Goal: Information Seeking & Learning: Learn about a topic

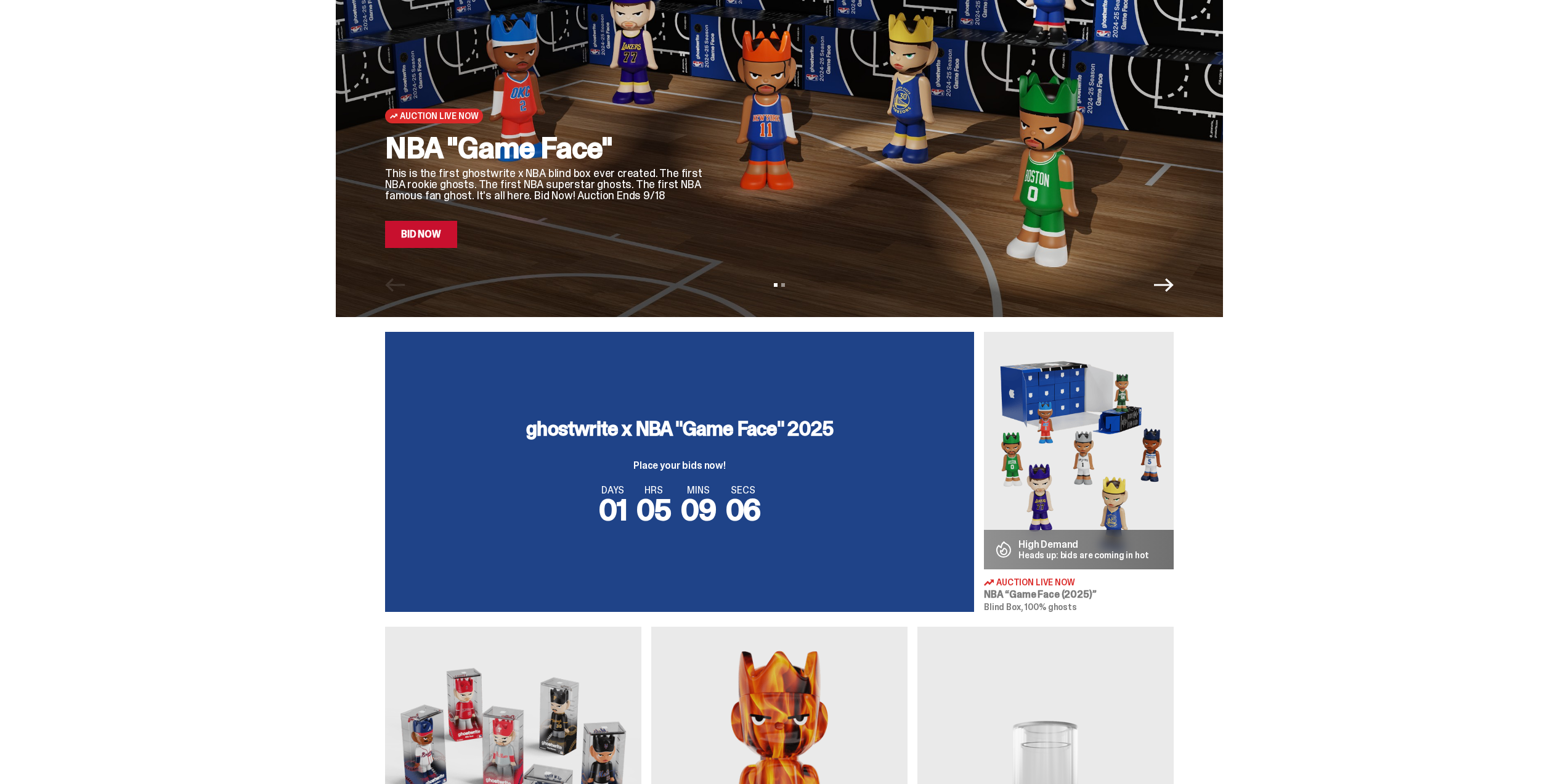
scroll to position [247, 0]
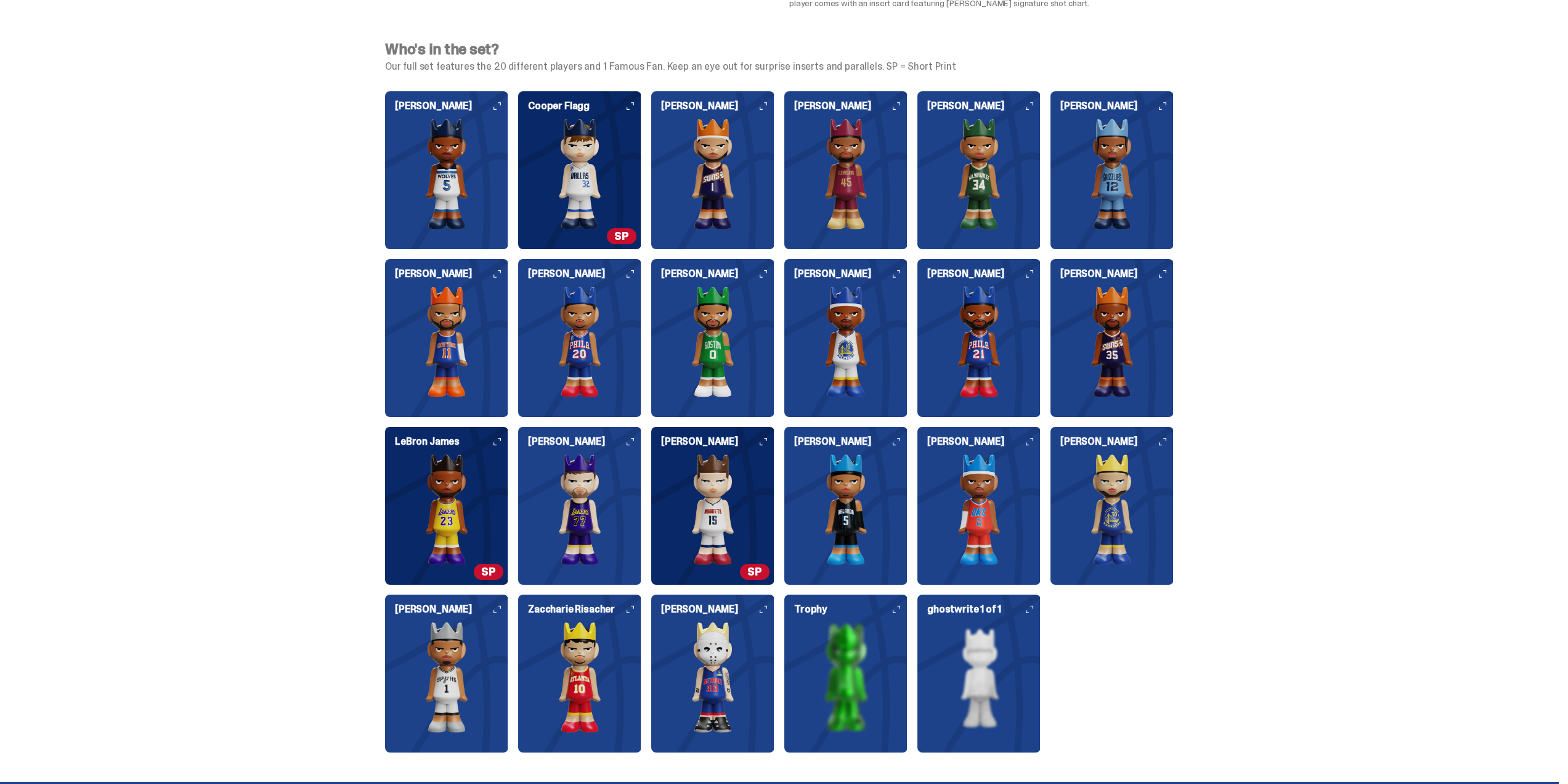
scroll to position [1234, 0]
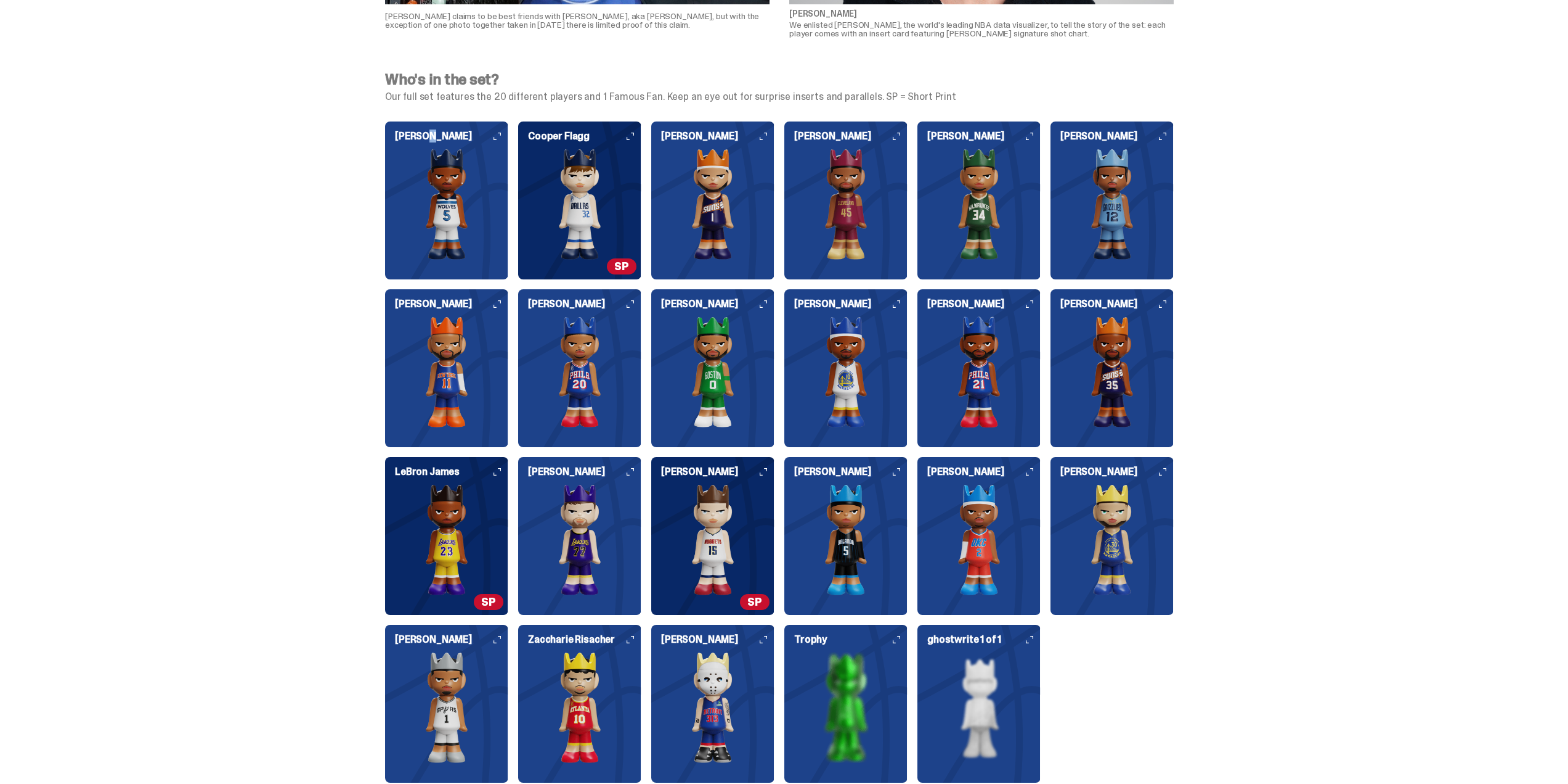
click at [433, 105] on div "Who's in the set? Our full set features the 20 different players and 1 Famous F…" at bounding box center [779, 435] width 1559 height 754
drag, startPoint x: 490, startPoint y: 93, endPoint x: 917, endPoint y: 100, distance: 427.1
click at [917, 100] on p "Our full set features the 20 different players and 1 Famous Fan. Keep an eye ou…" at bounding box center [779, 97] width 789 height 10
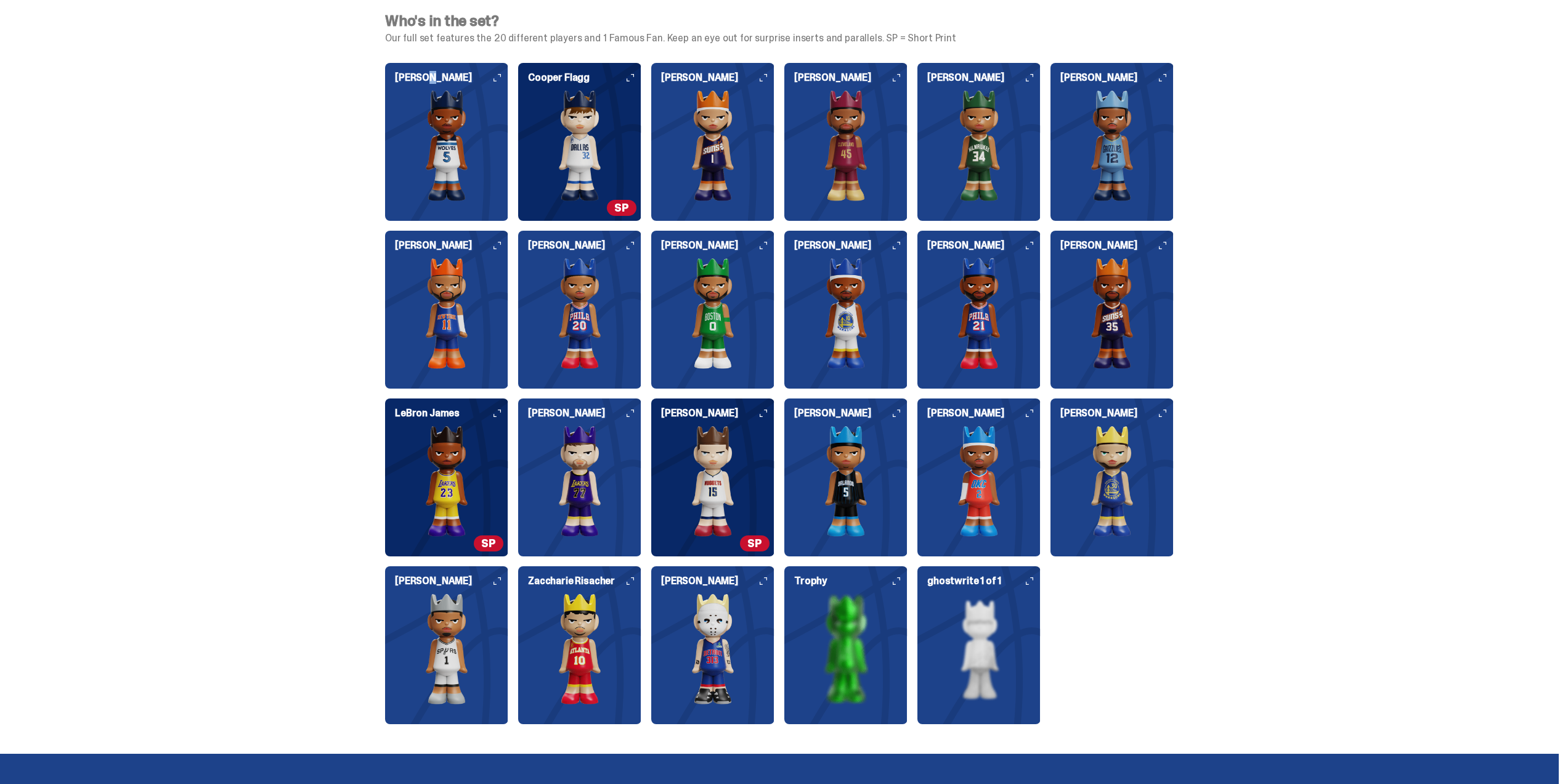
scroll to position [1295, 0]
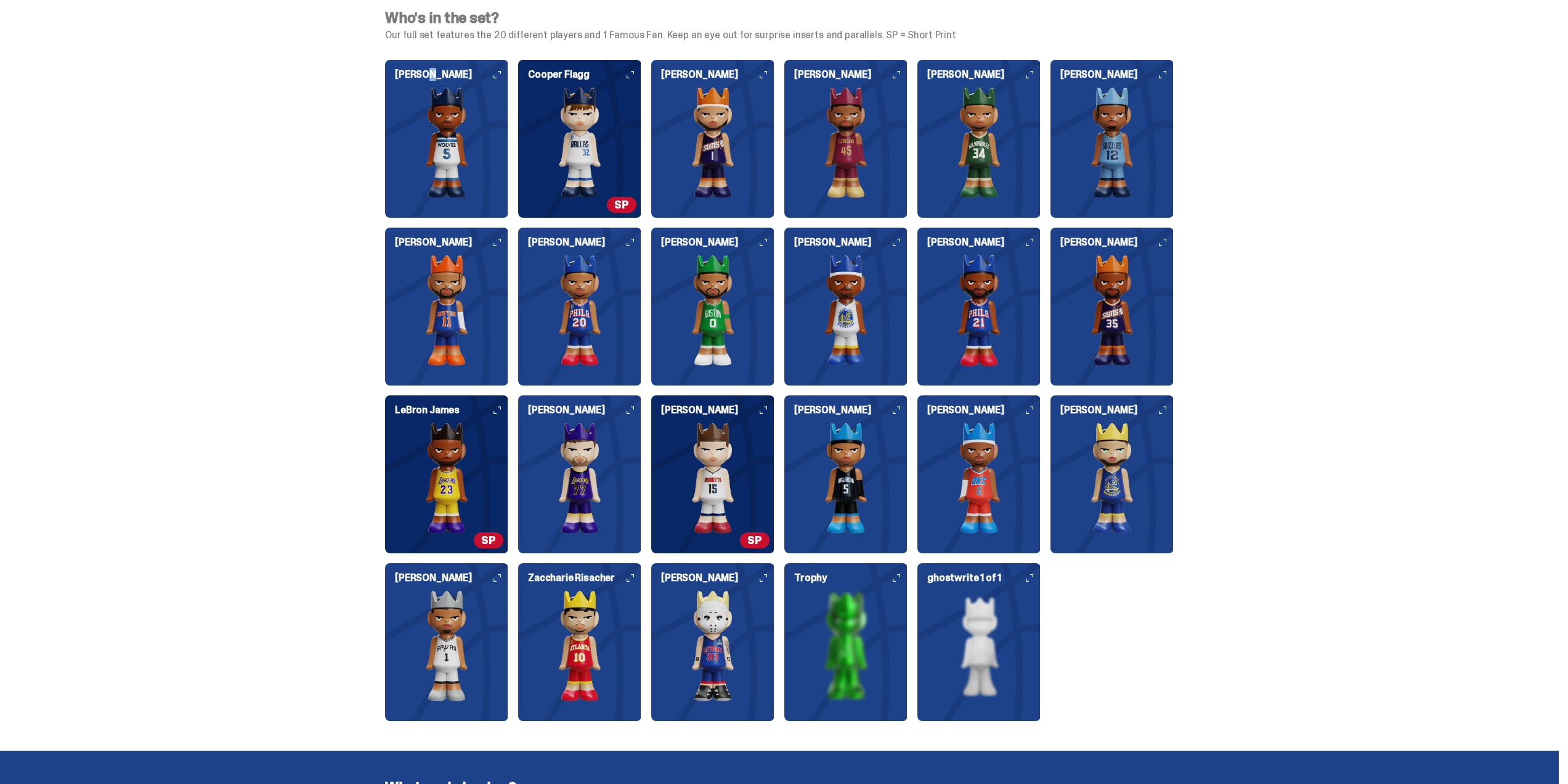
click at [630, 442] on img at bounding box center [580, 477] width 123 height 111
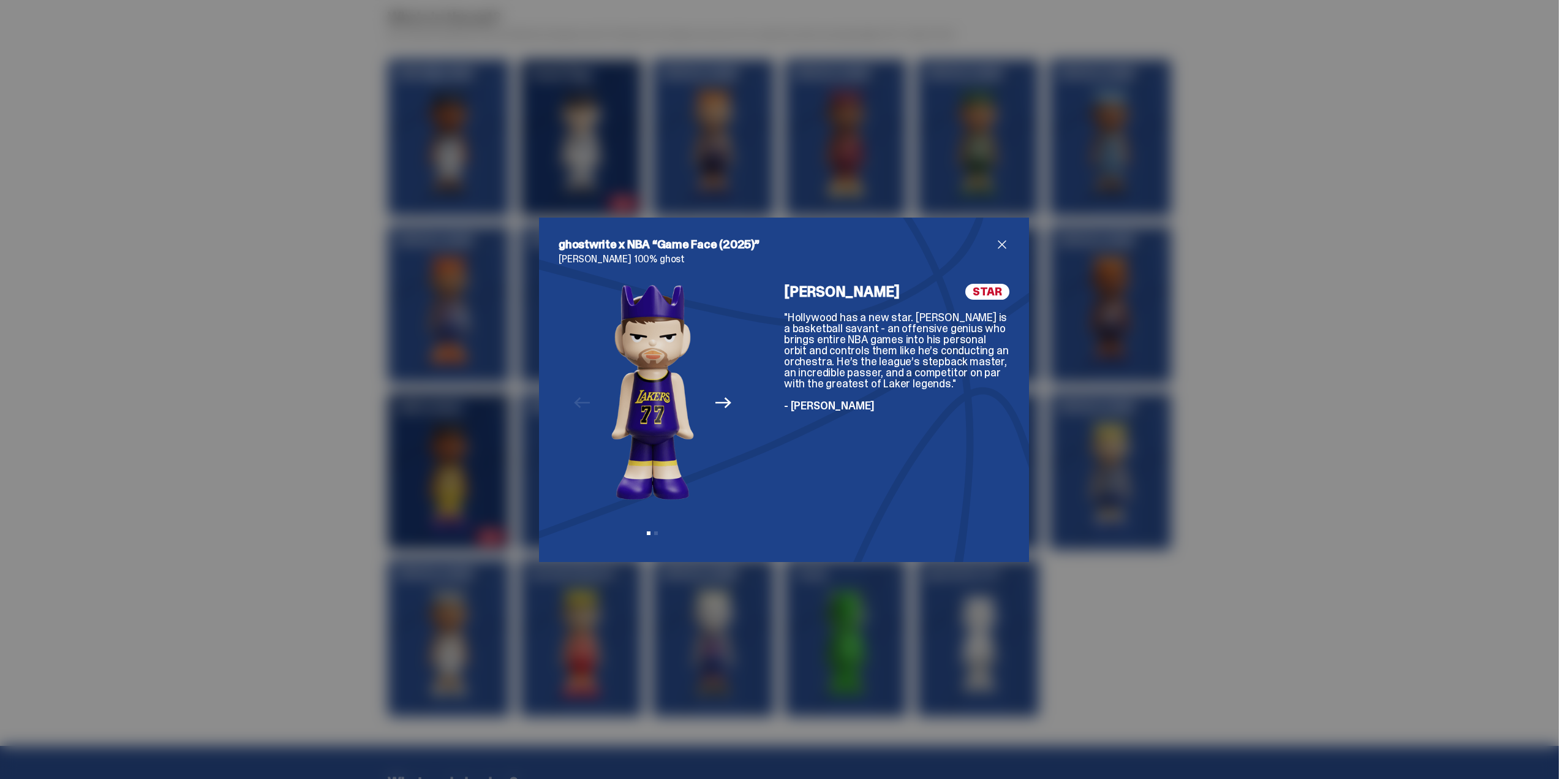
click at [1002, 243] on span "close" at bounding box center [1002, 244] width 15 height 15
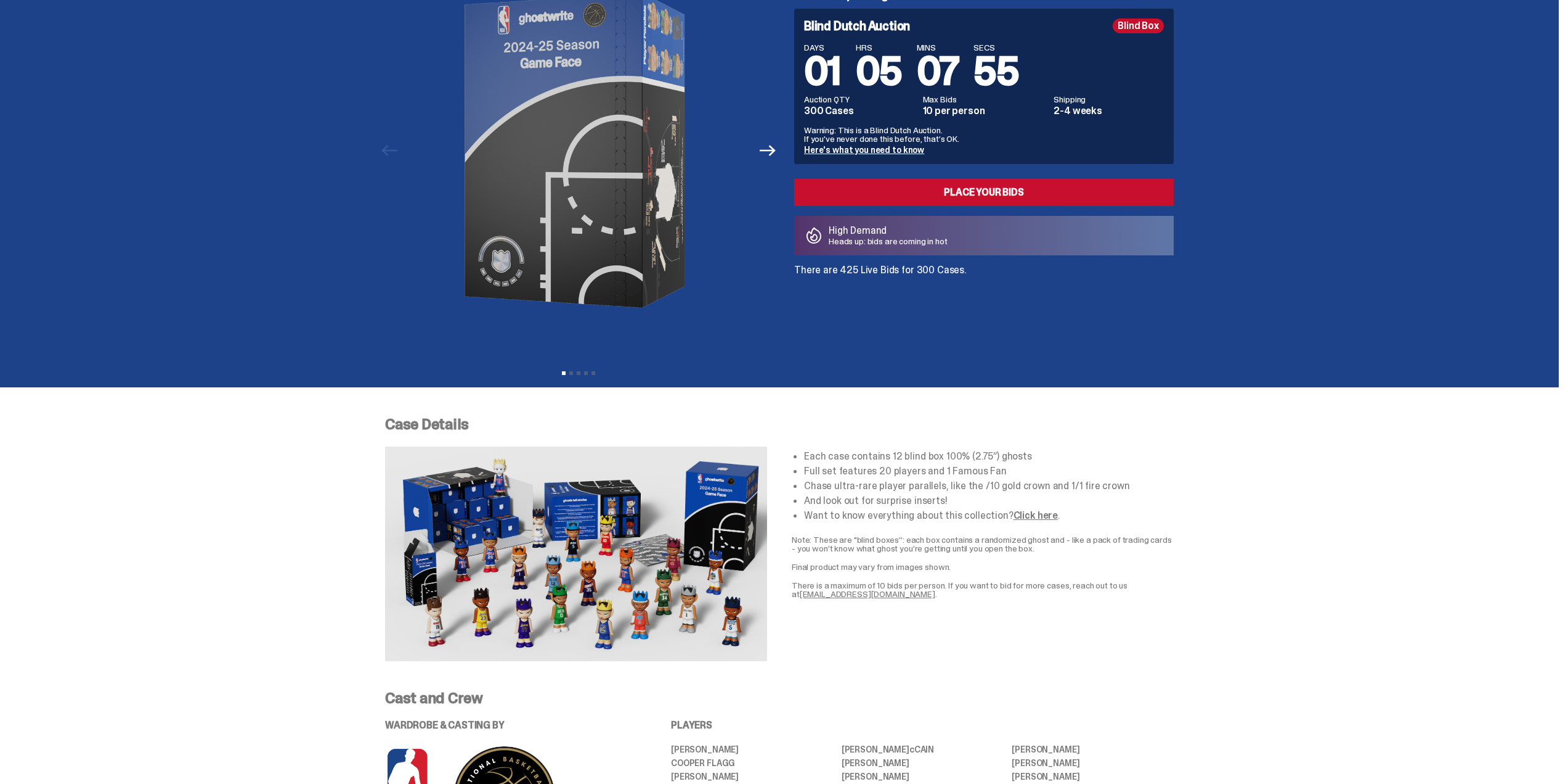
scroll to position [62, 0]
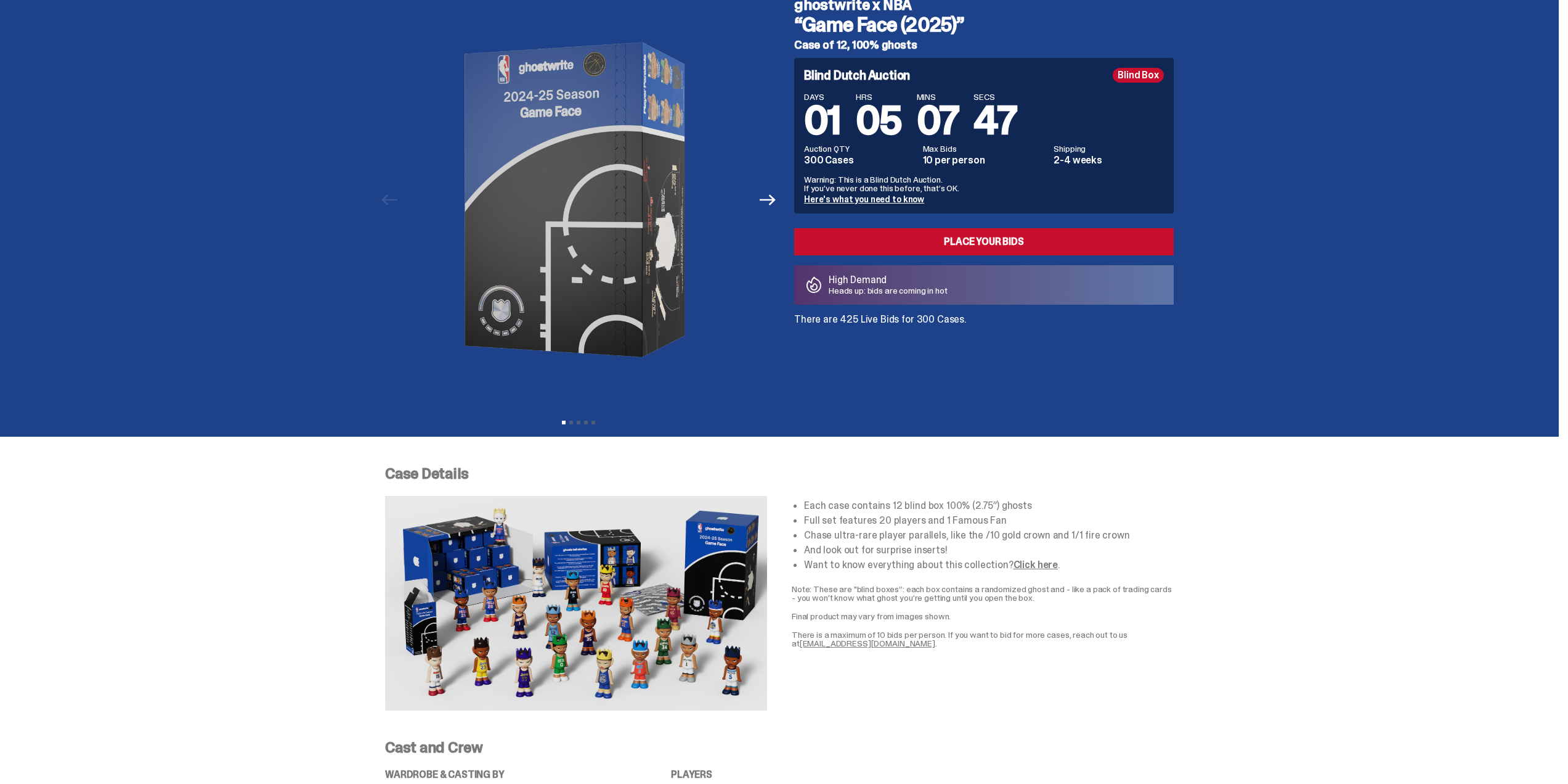
click at [870, 199] on link "Here's what you need to know" at bounding box center [864, 200] width 120 height 12
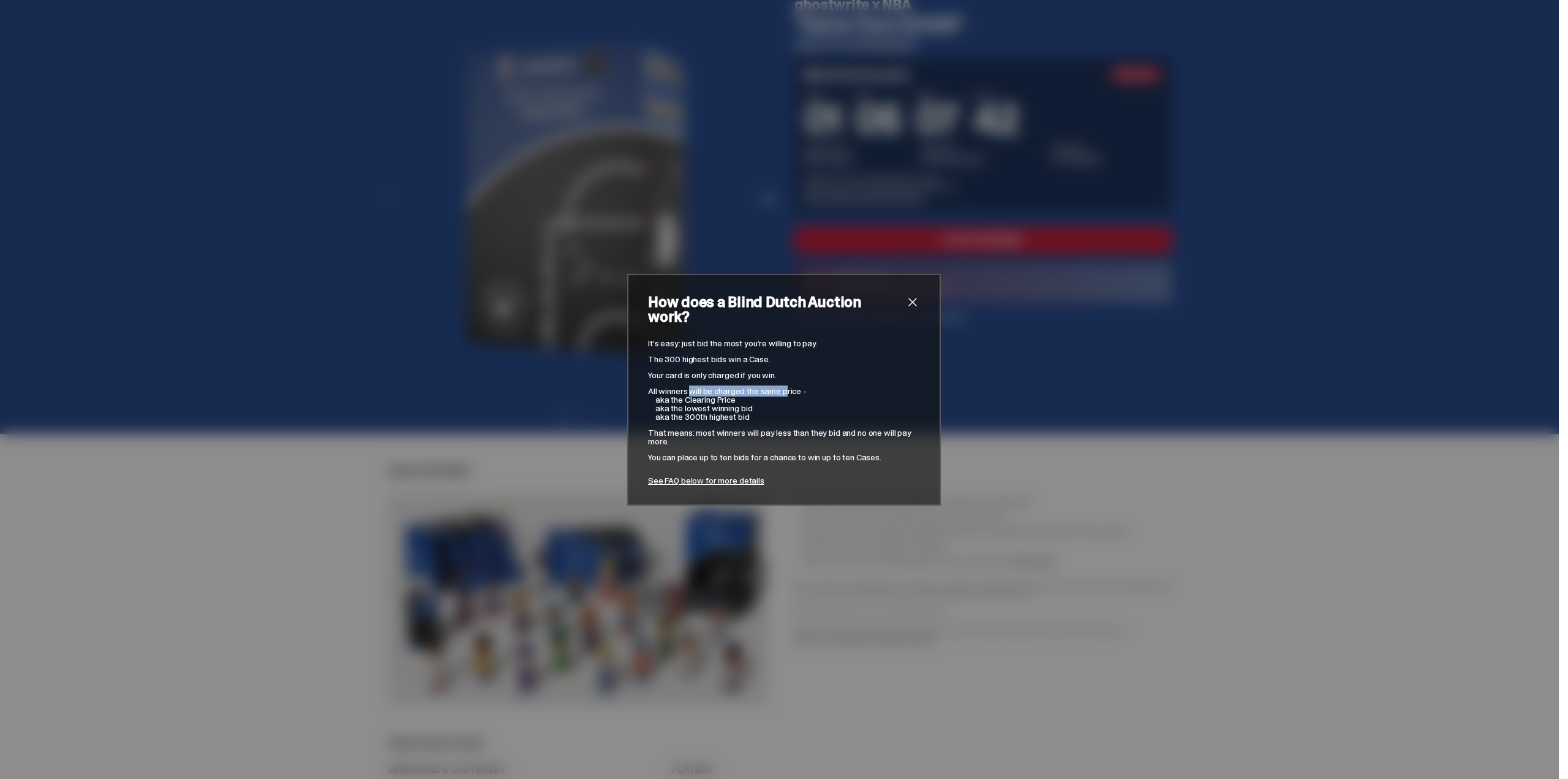
drag, startPoint x: 686, startPoint y: 382, endPoint x: 784, endPoint y: 389, distance: 98.2
click at [784, 389] on p "All winners will be charged the same price -" at bounding box center [784, 390] width 272 height 9
drag, startPoint x: 686, startPoint y: 332, endPoint x: 746, endPoint y: 411, distance: 99.2
click at [746, 411] on div "It’s easy: just bid the most you’re willing to pay. The 300 highest bids win a …" at bounding box center [784, 412] width 272 height 146
click at [1244, 482] on div "How does a Blind Dutch Auction work? It’s easy: just bid the most you’re willin…" at bounding box center [784, 390] width 1568 height 779
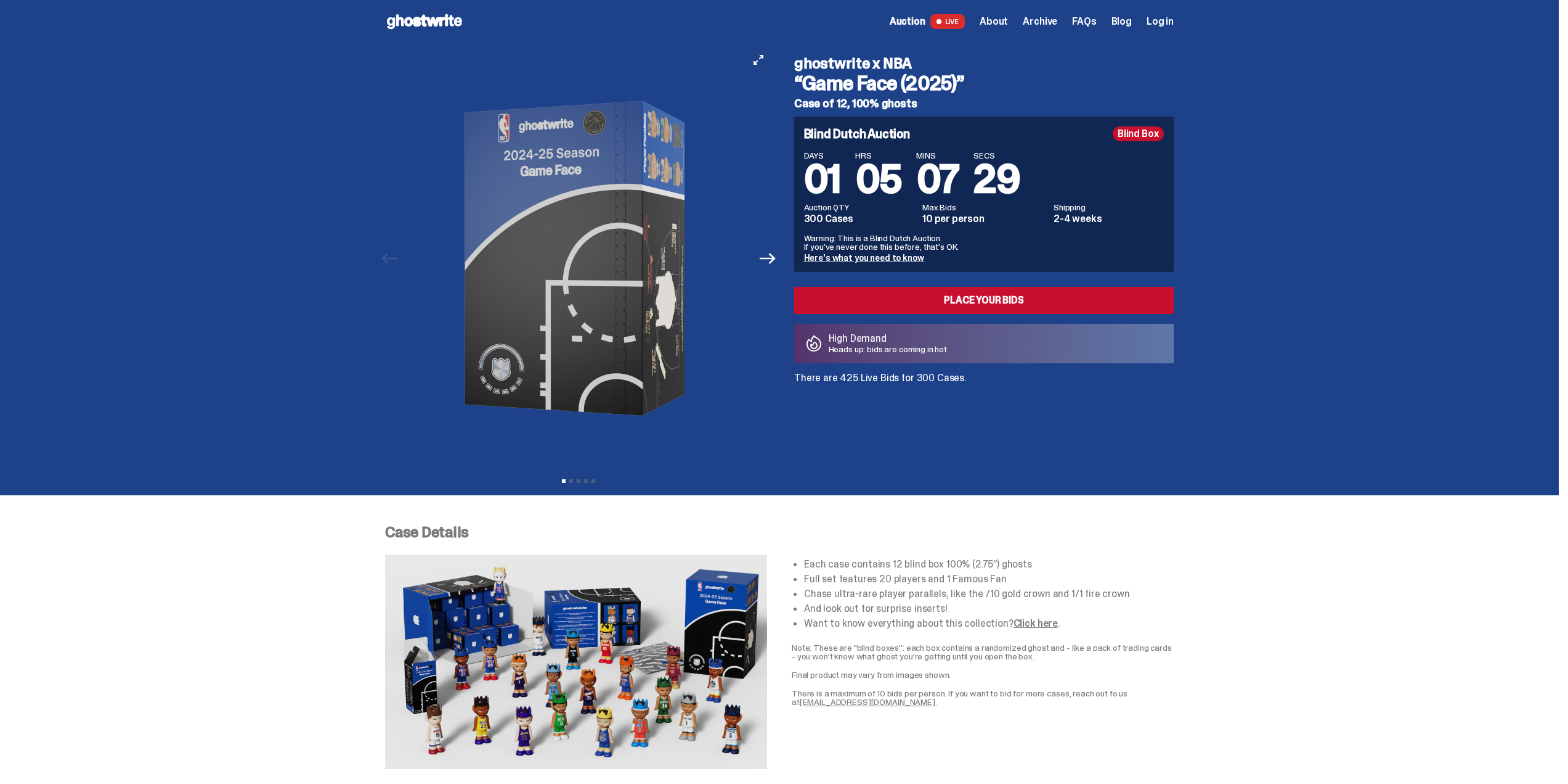
scroll to position [0, 0]
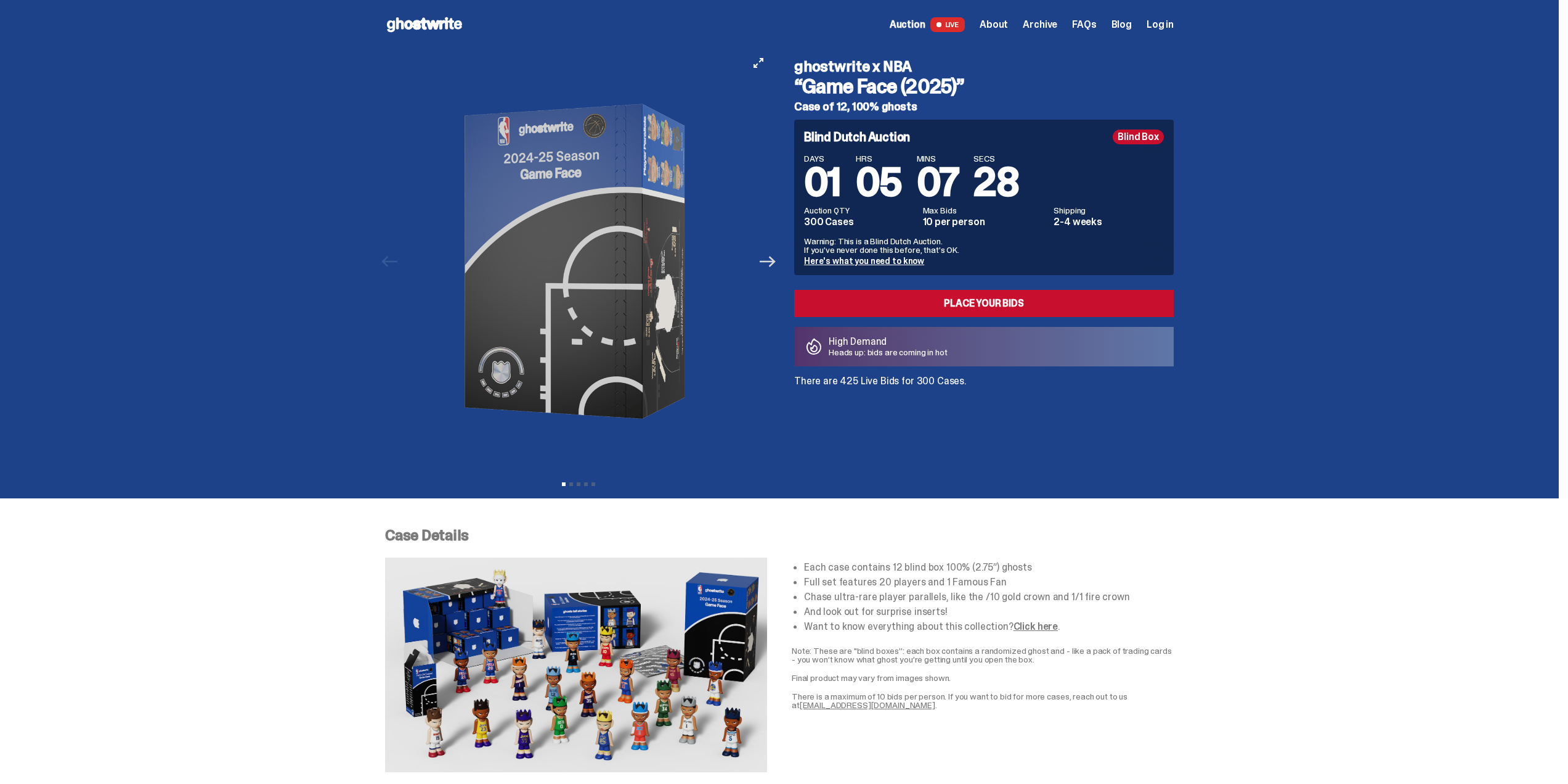
click at [775, 268] on icon "Next" at bounding box center [768, 261] width 16 height 16
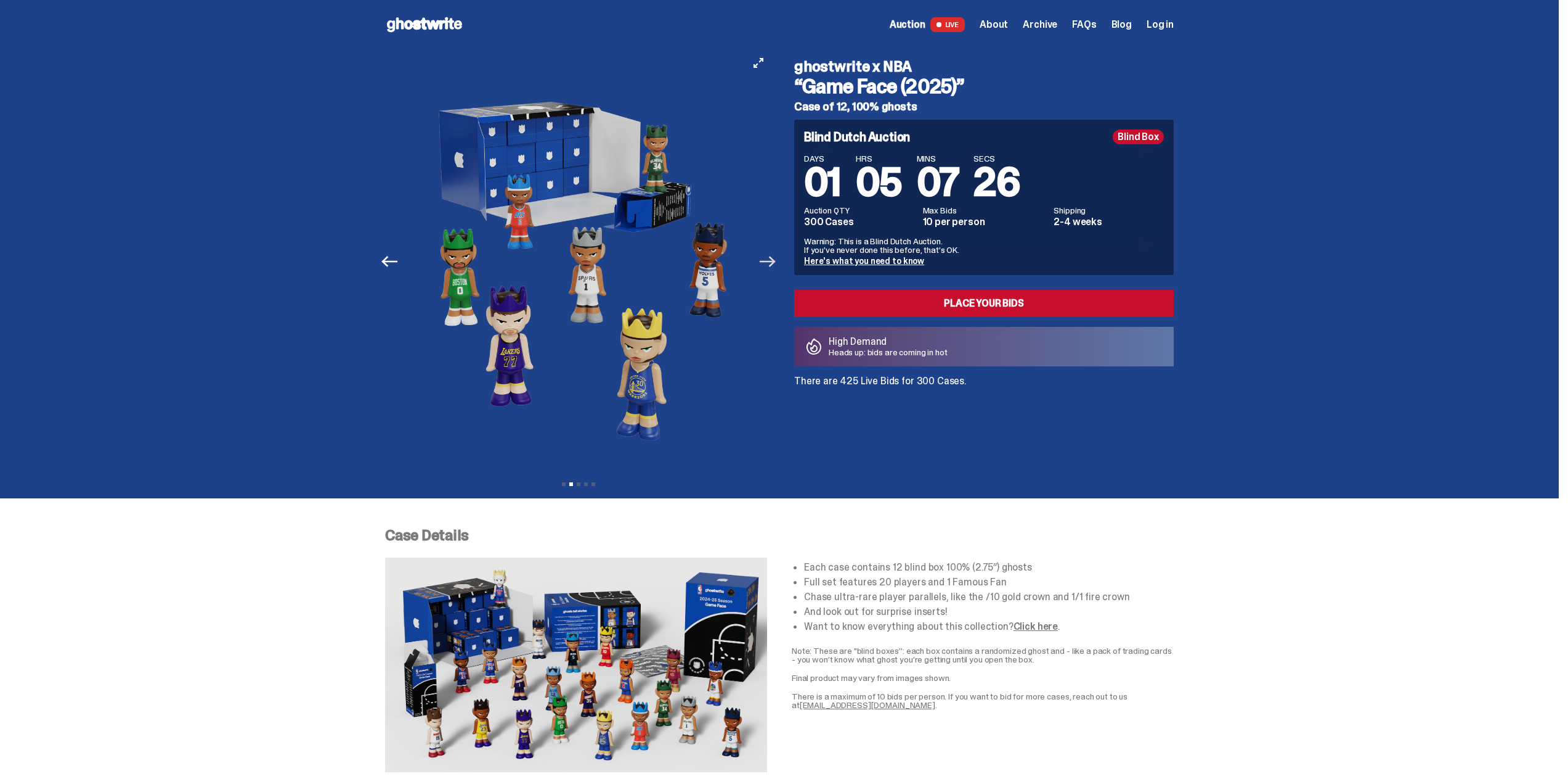
click at [775, 268] on icon "Next" at bounding box center [768, 261] width 16 height 16
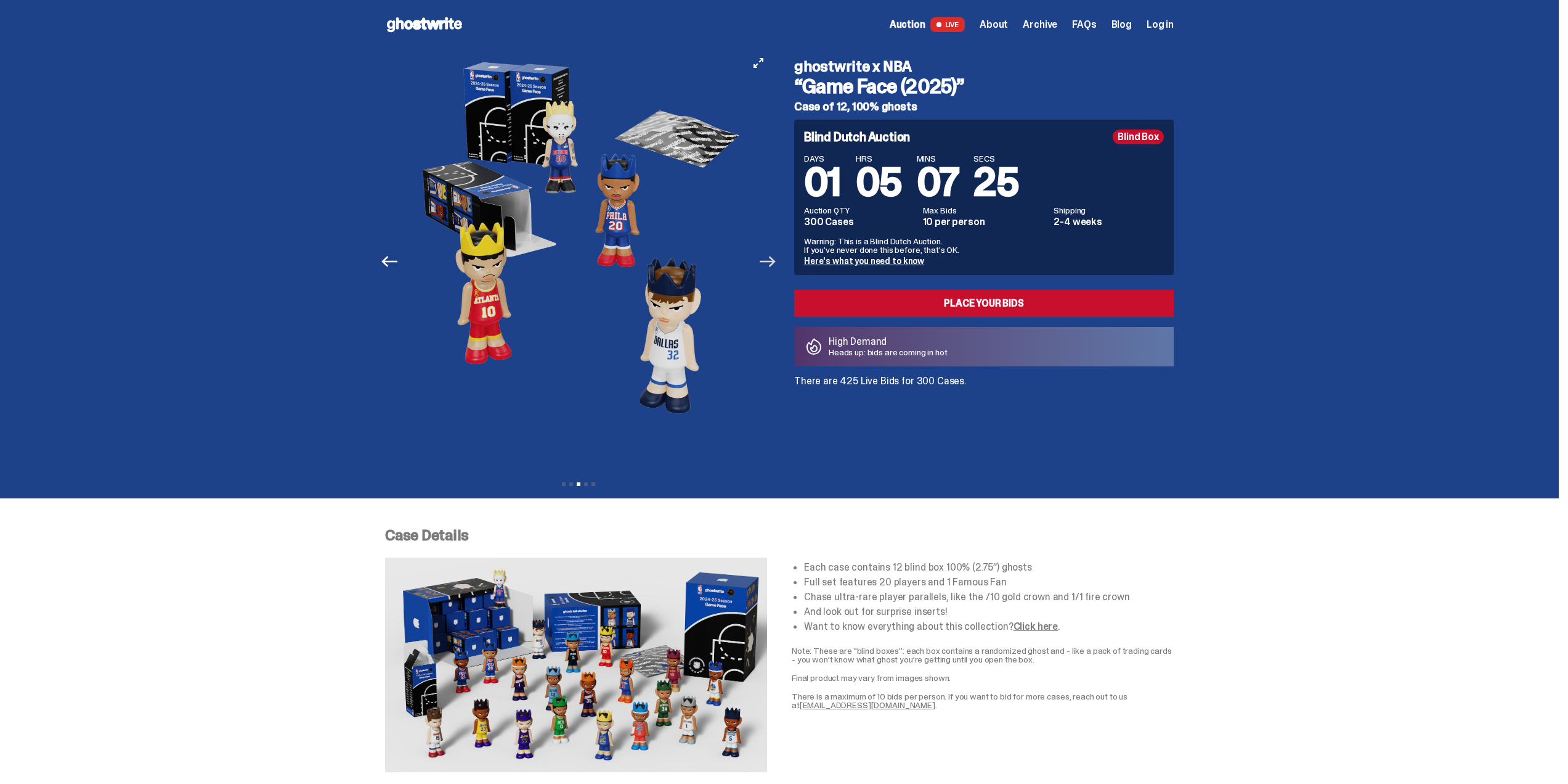
click at [775, 268] on icon "Next" at bounding box center [768, 261] width 16 height 16
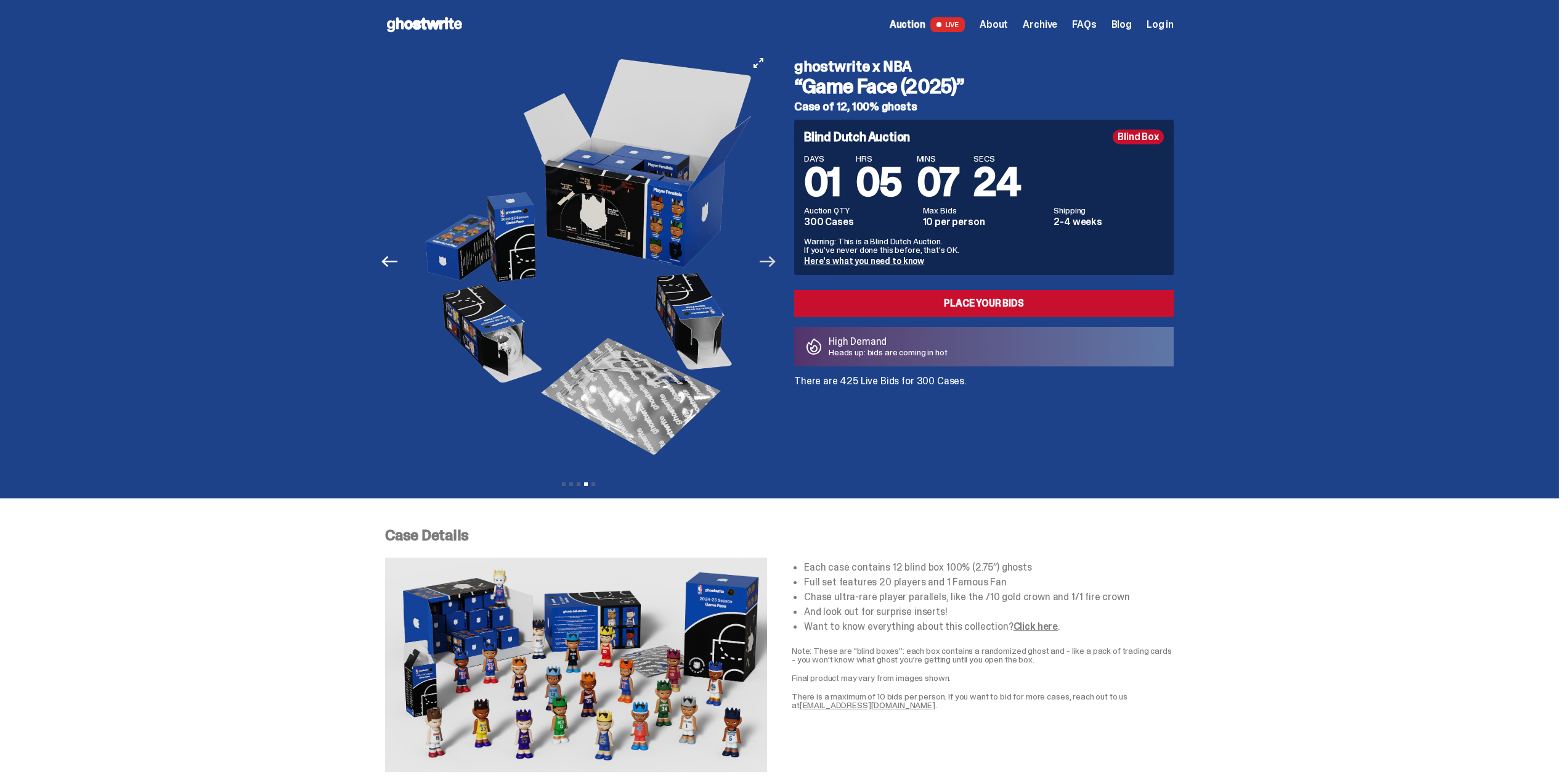
click at [775, 268] on icon "Next" at bounding box center [768, 261] width 16 height 16
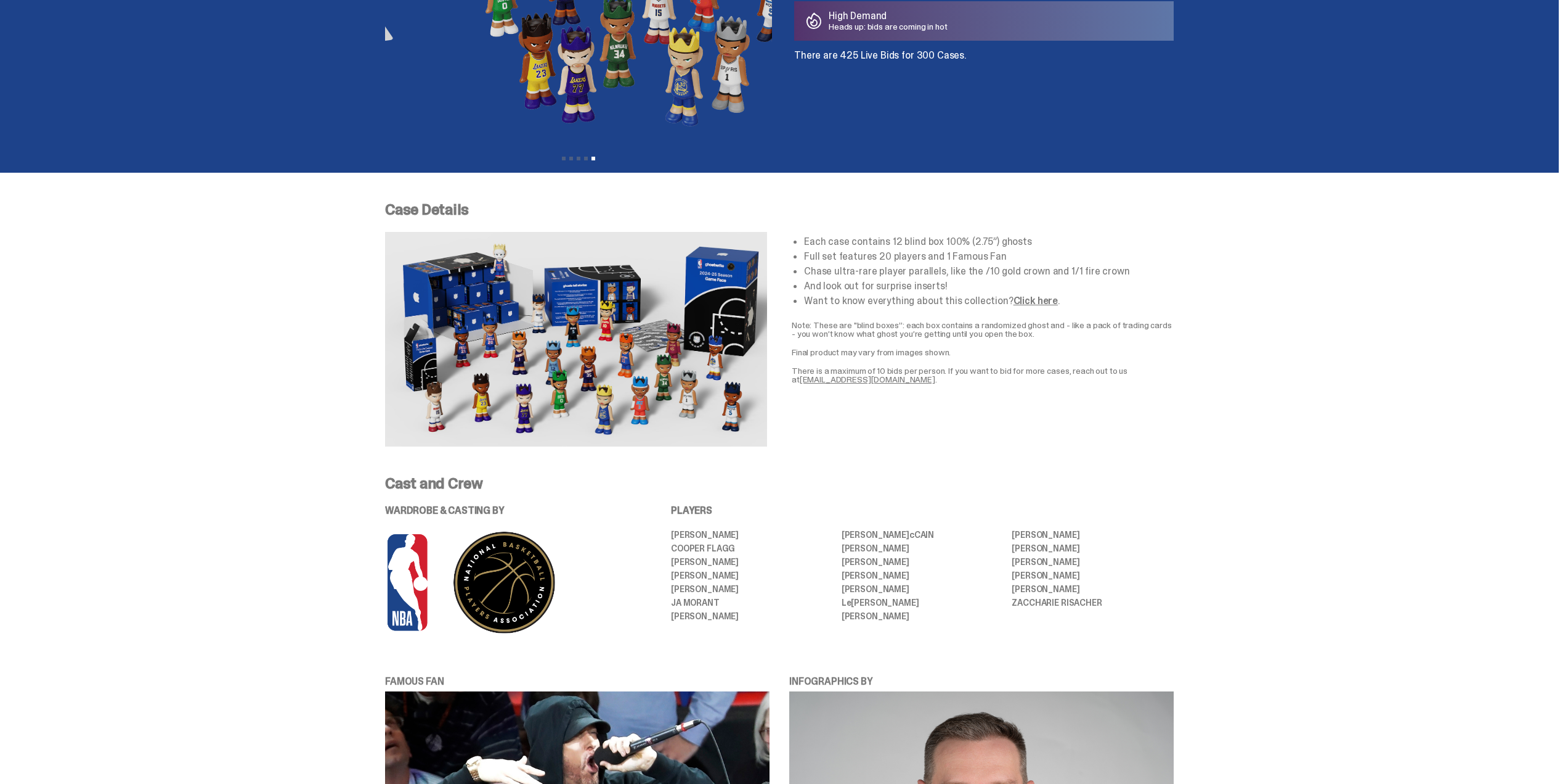
scroll to position [431, 0]
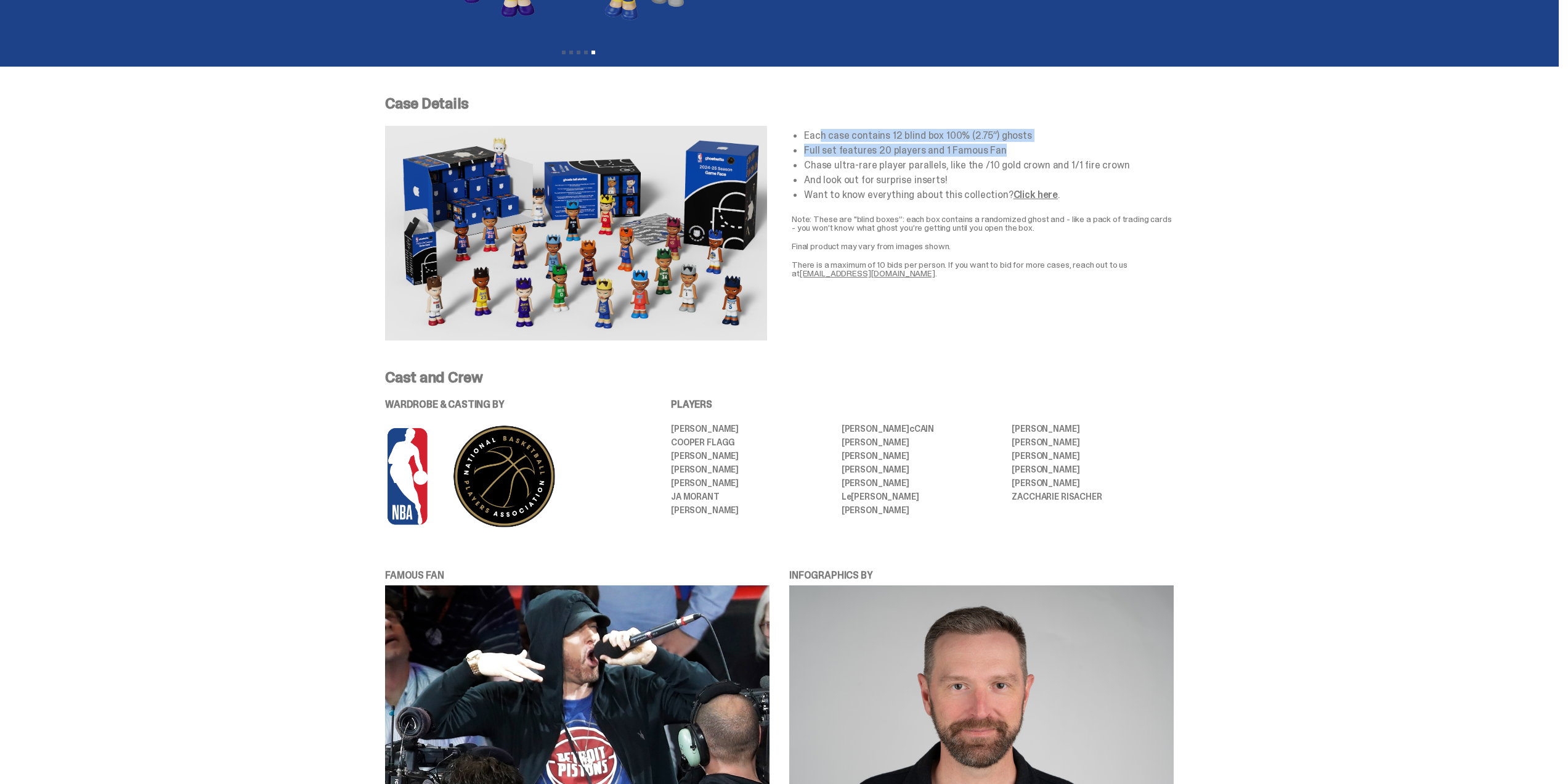
drag, startPoint x: 822, startPoint y: 134, endPoint x: 1020, endPoint y: 150, distance: 198.6
click at [1020, 150] on ul "Each case contains 12 blind box 100% (2.75”) ghosts Full set features 20 player…" at bounding box center [989, 165] width 370 height 69
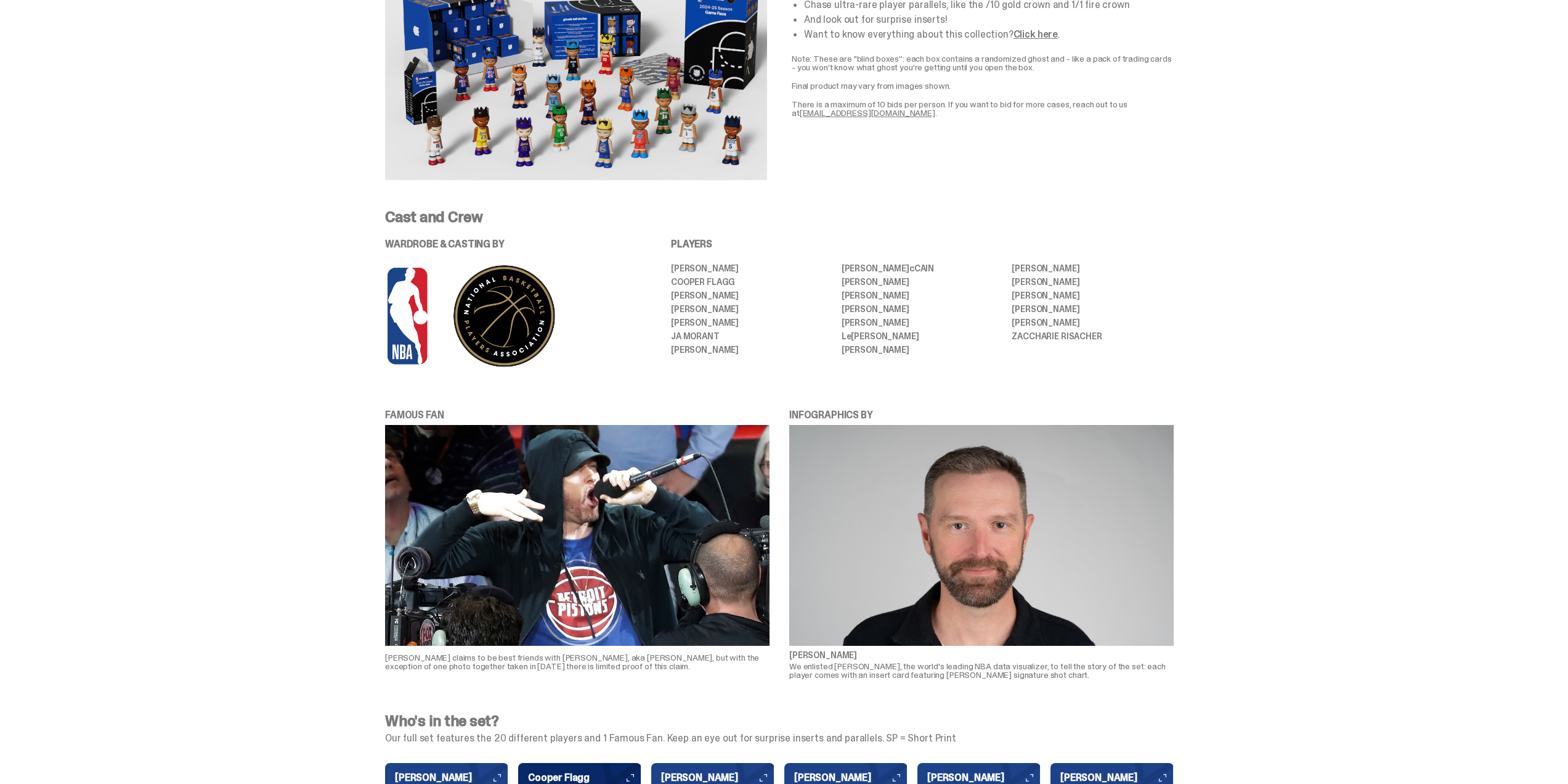
scroll to position [740, 0]
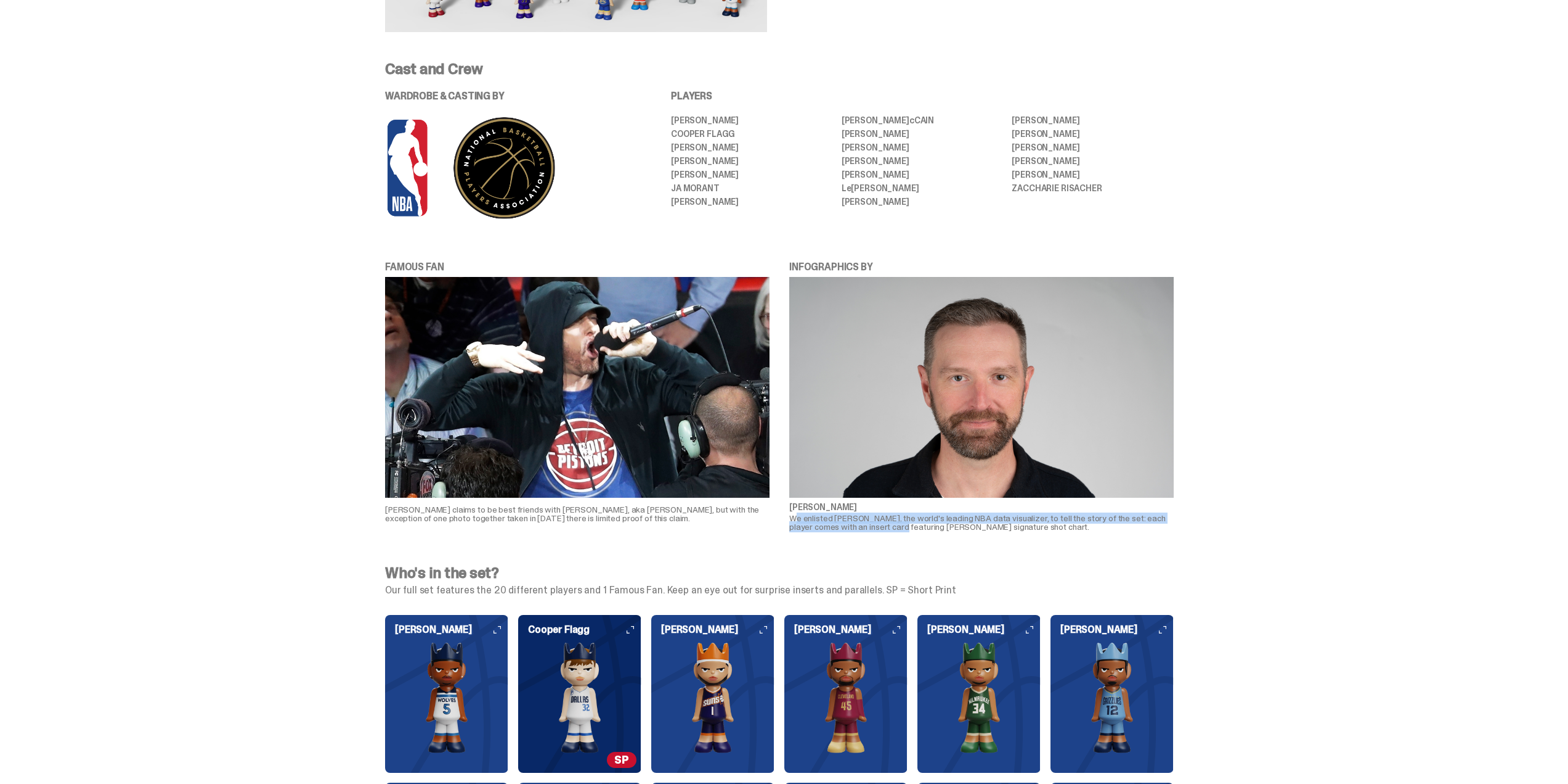
drag, startPoint x: 799, startPoint y: 519, endPoint x: 906, endPoint y: 526, distance: 107.2
click at [906, 526] on p "We enlisted [PERSON_NAME], the world's leading NBA data visualizer, to tell the…" at bounding box center [982, 522] width 384 height 17
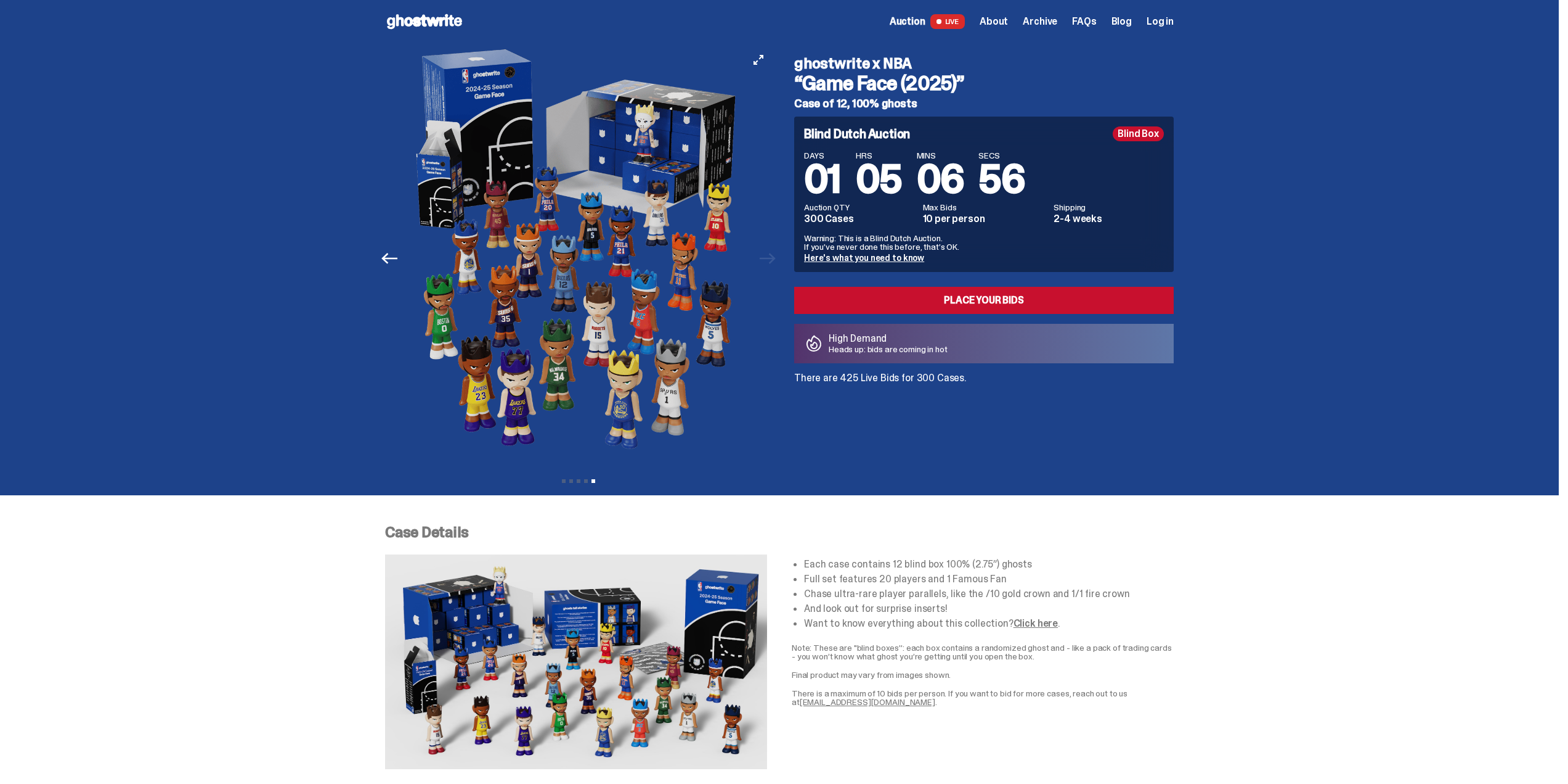
scroll to position [0, 0]
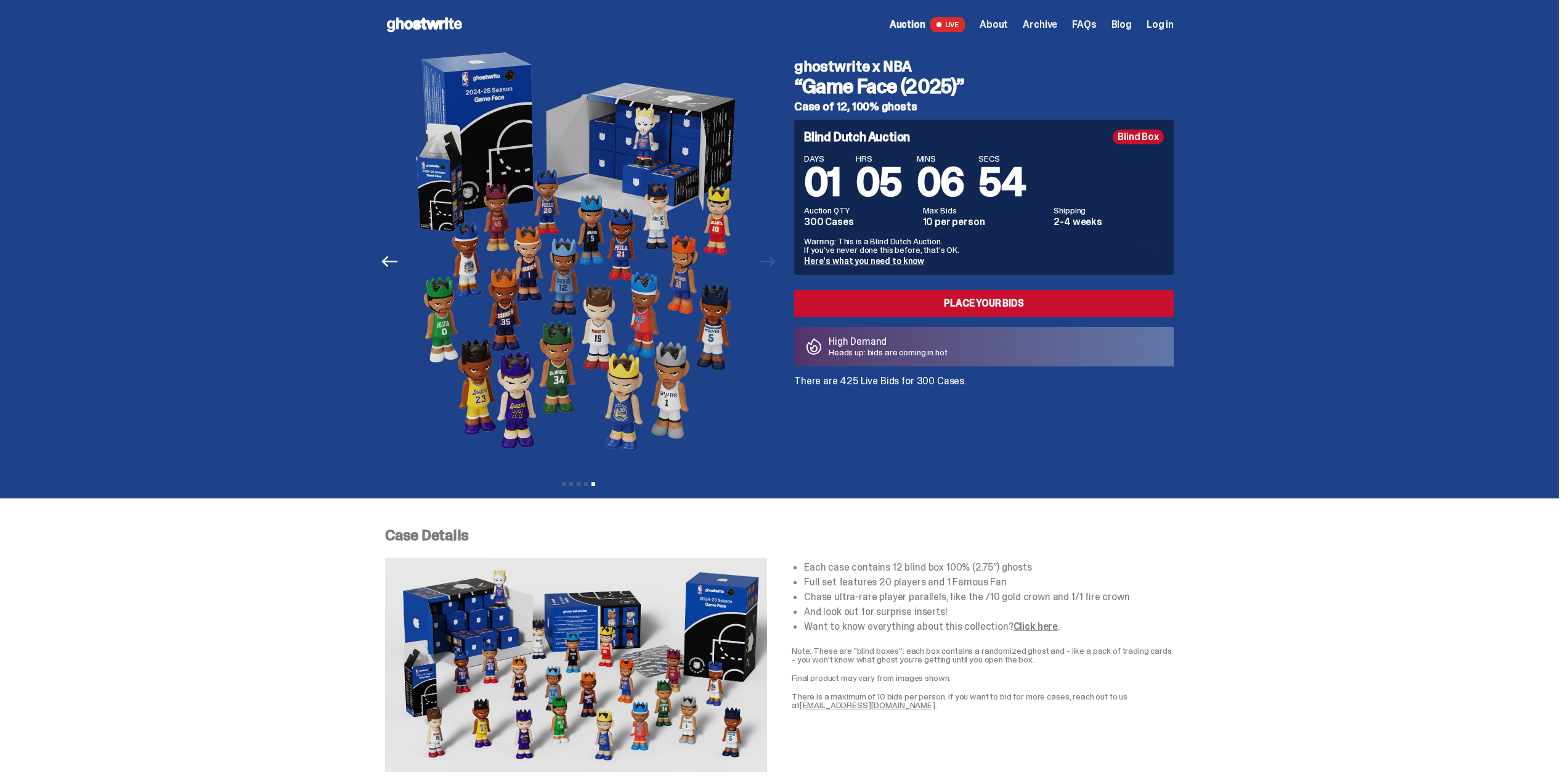
click at [1008, 24] on span "About" at bounding box center [994, 25] width 29 height 10
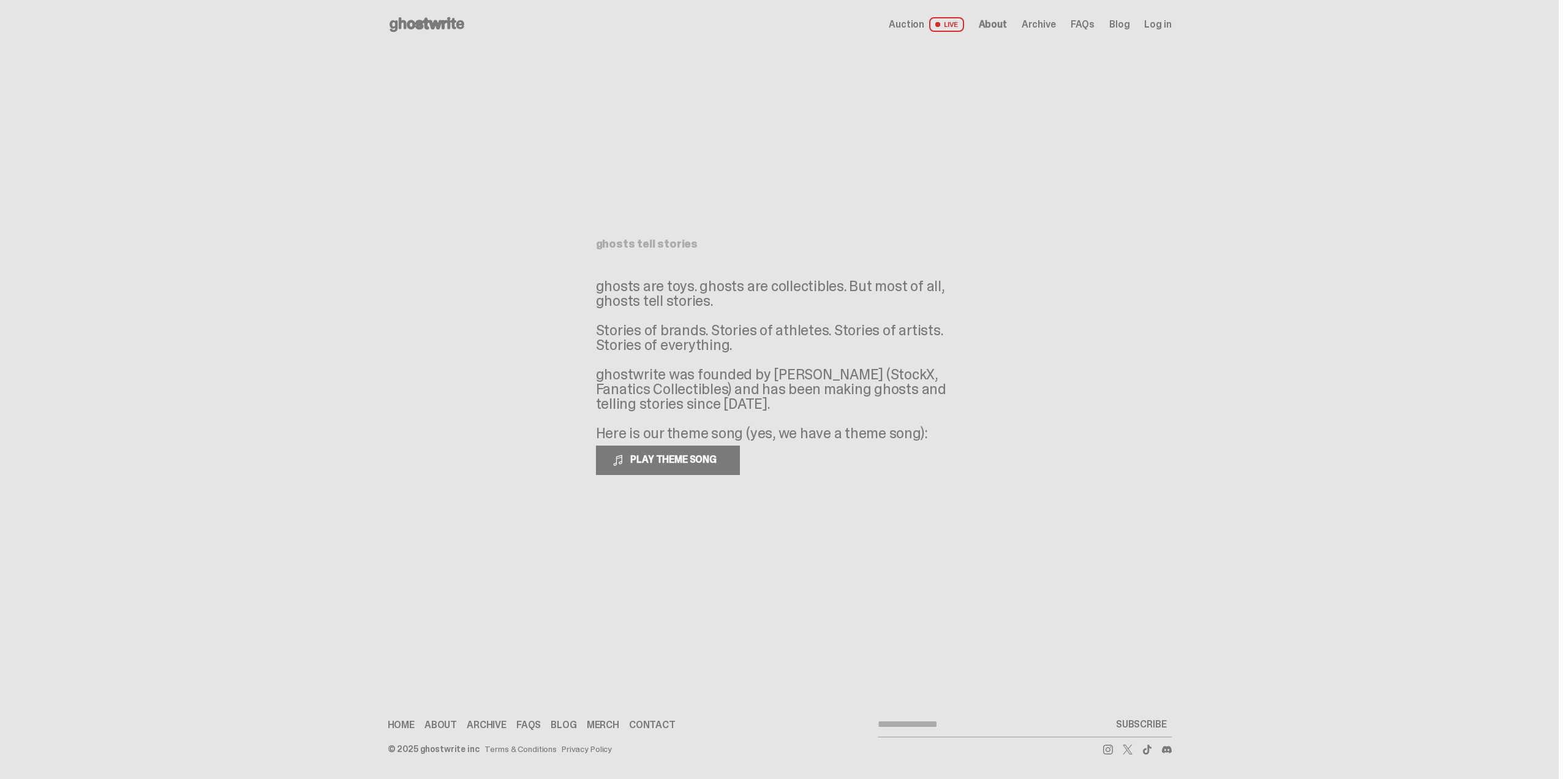
click at [1063, 23] on div "Auction LIVE About Archive FAQs Blog Log in" at bounding box center [1030, 24] width 282 height 15
click at [450, 22] on use at bounding box center [427, 24] width 75 height 15
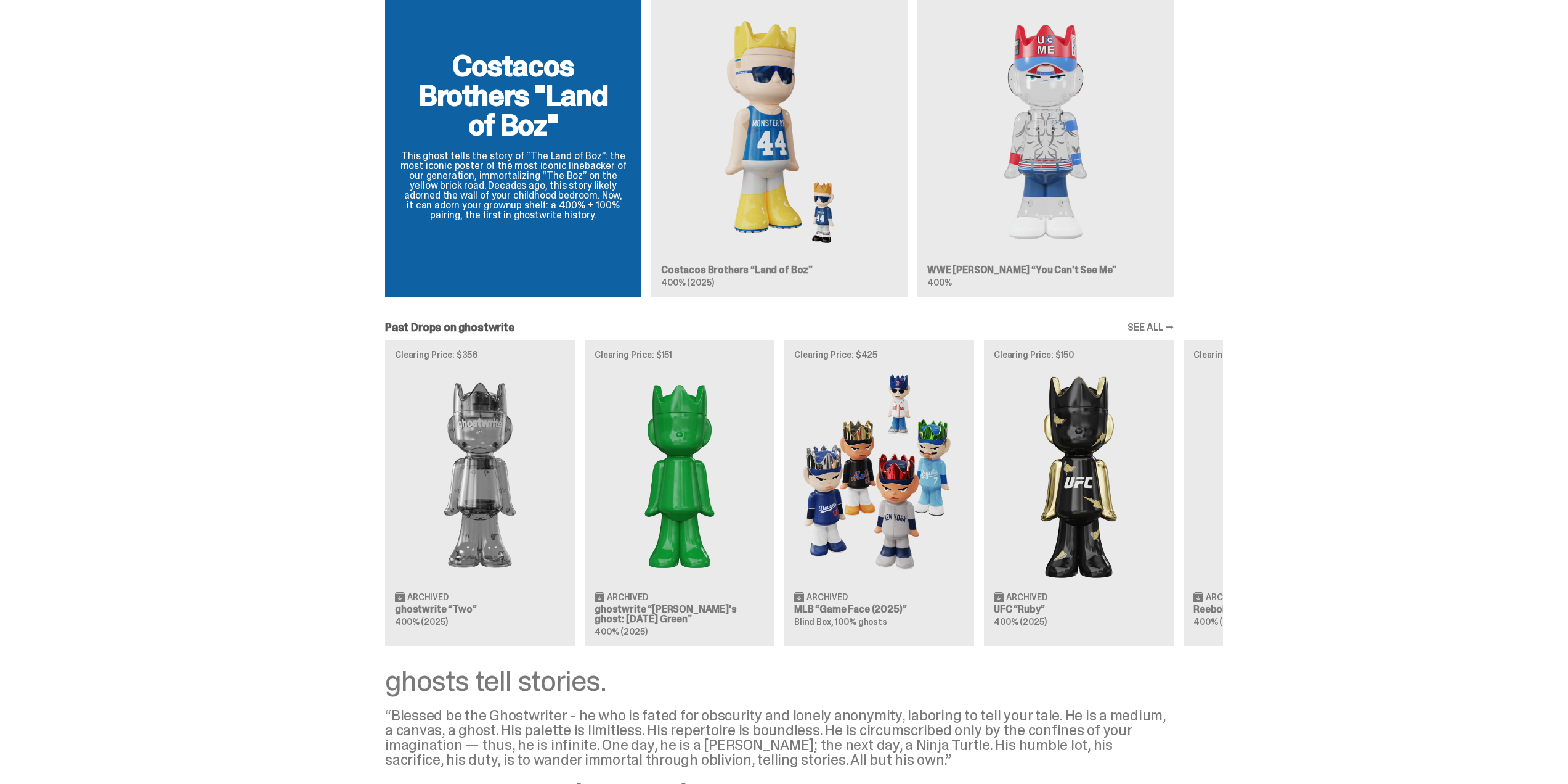
click at [1223, 512] on div "Clearing Price: $356 Archived ghostwrite “Two” 400% (2025) Clearing Price: $151…" at bounding box center [779, 493] width 887 height 306
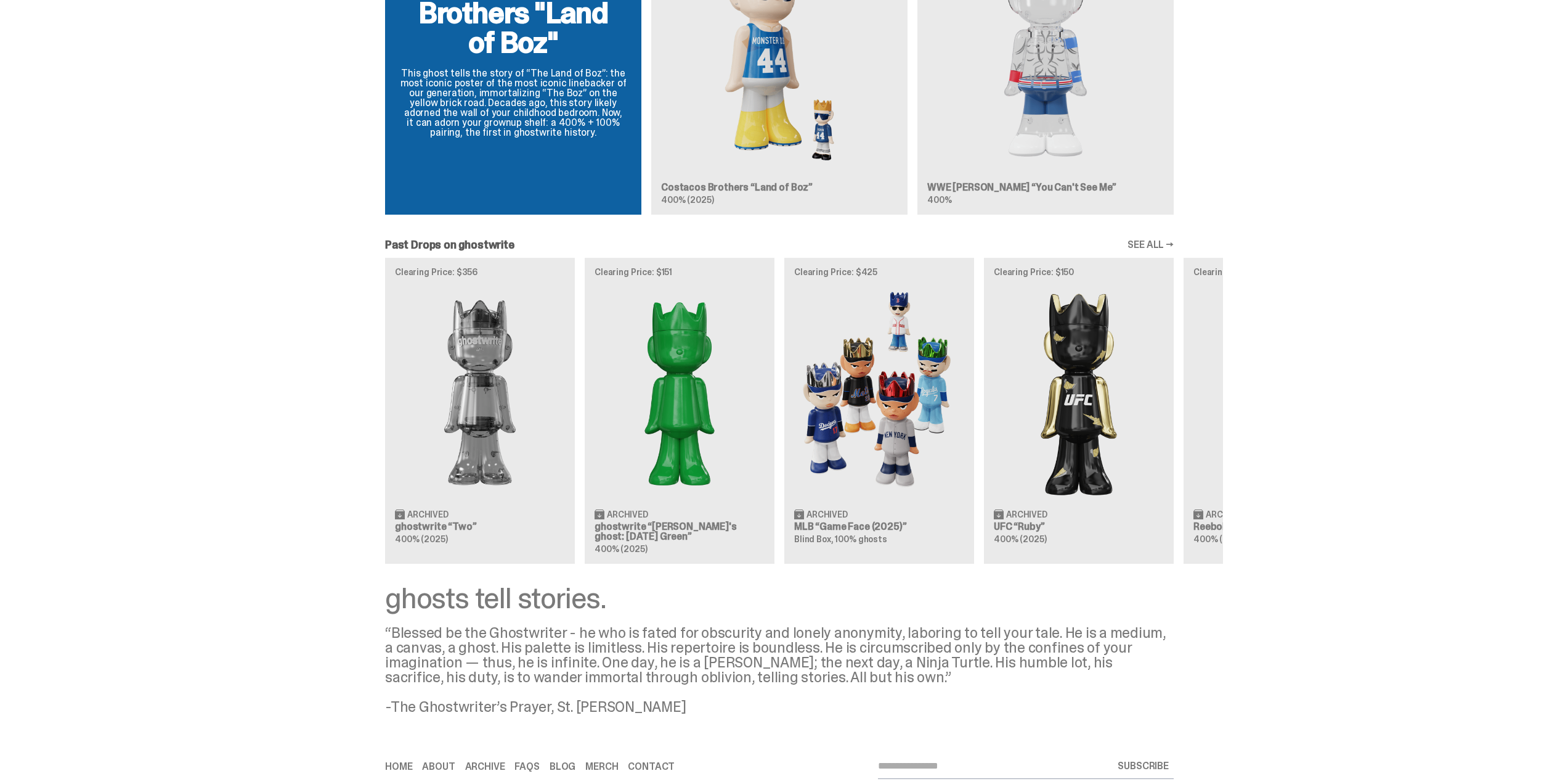
scroll to position [1291, 0]
